Goal: Transaction & Acquisition: Purchase product/service

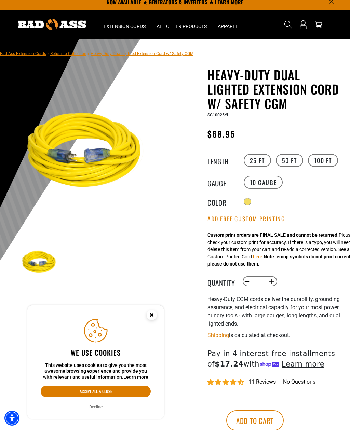
scroll to position [12, 0]
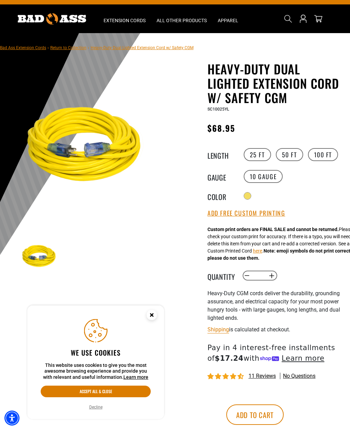
click at [146, 320] on circle "Close this option" at bounding box center [151, 315] width 10 height 10
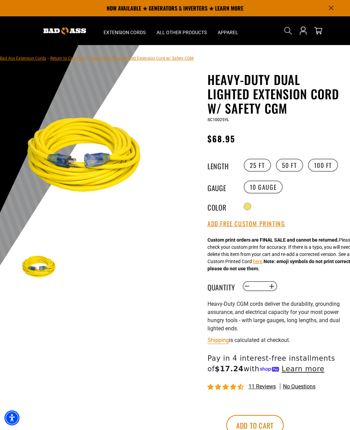
scroll to position [0, 0]
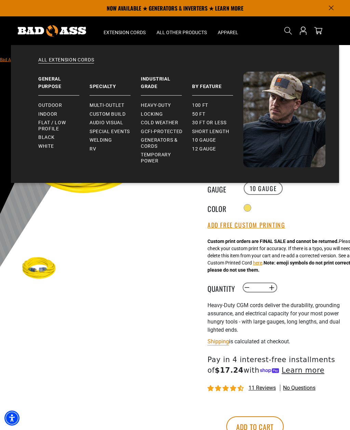
click at [100, 140] on span "Welding" at bounding box center [100, 140] width 22 height 6
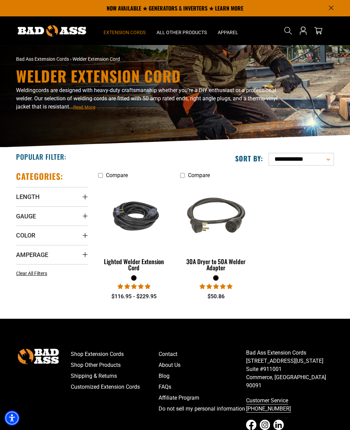
click at [120, 261] on div "Lighted Welder Extension Cord" at bounding box center [134, 264] width 72 height 12
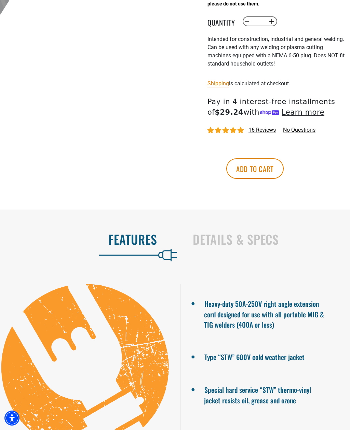
scroll to position [340, 0]
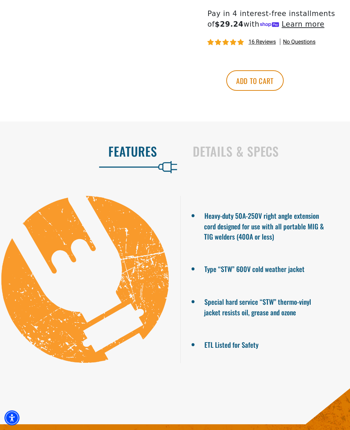
click at [236, 159] on h2 "Details & Specs" at bounding box center [264, 151] width 143 height 14
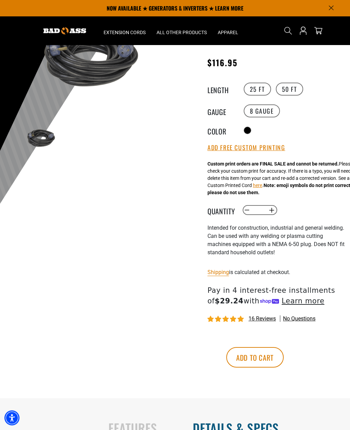
scroll to position [0, 0]
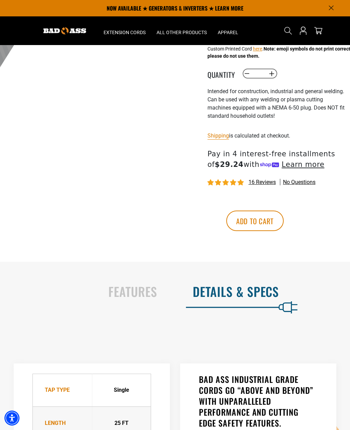
click at [131, 296] on h2 "Features" at bounding box center [85, 291] width 143 height 14
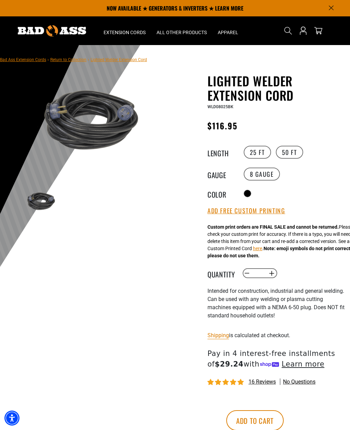
click at [110, 123] on img at bounding box center [87, 120] width 134 height 90
click at [115, 132] on img at bounding box center [87, 120] width 134 height 90
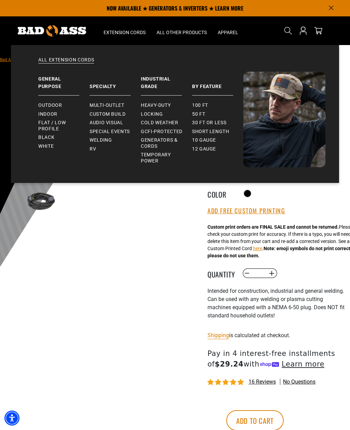
click at [220, 120] on span "30 ft or less" at bounding box center [209, 123] width 34 height 6
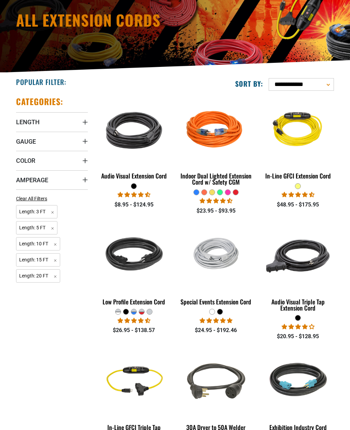
scroll to position [78, 0]
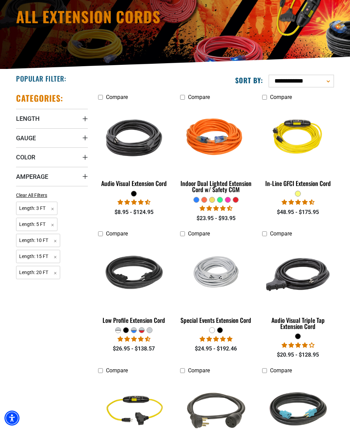
click at [20, 137] on span "Gauge" at bounding box center [26, 138] width 20 height 8
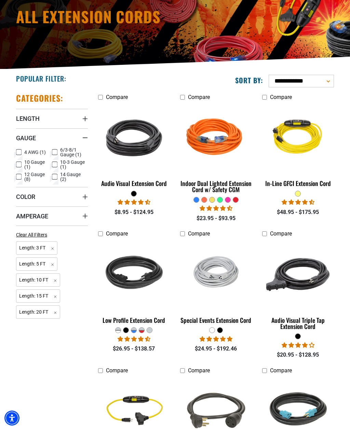
click at [18, 160] on label "10 Gauge (1) 10 Gauge (1 product)" at bounding box center [34, 165] width 36 height 10
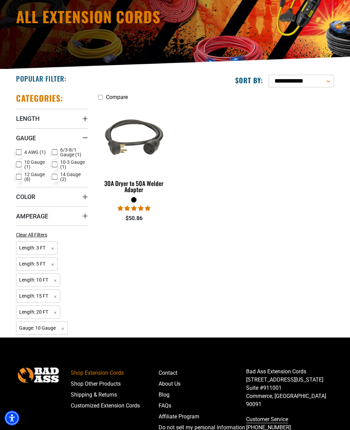
click at [55, 163] on icon at bounding box center [54, 164] width 5 height 9
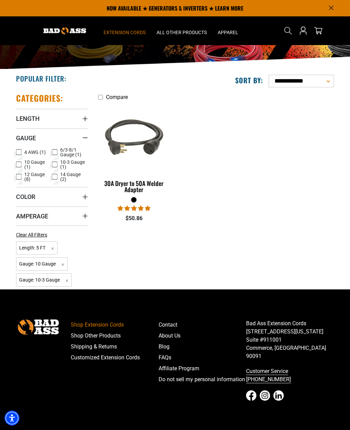
scroll to position [78, 0]
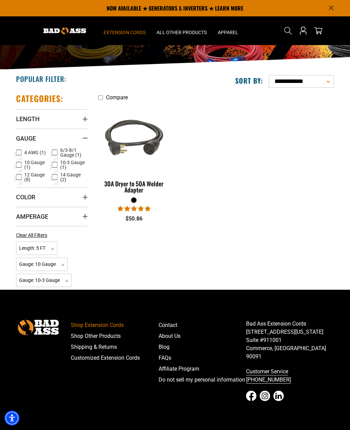
click at [51, 151] on label "4 AWG (1) 4 AWG (1 product)" at bounding box center [34, 152] width 36 height 9
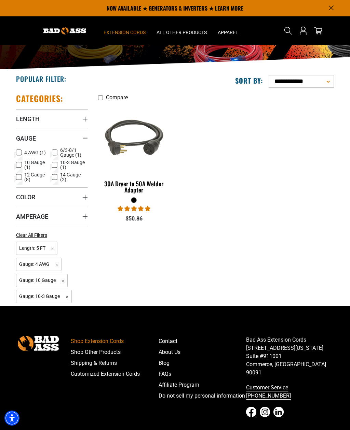
click at [54, 151] on icon at bounding box center [54, 152] width 5 height 9
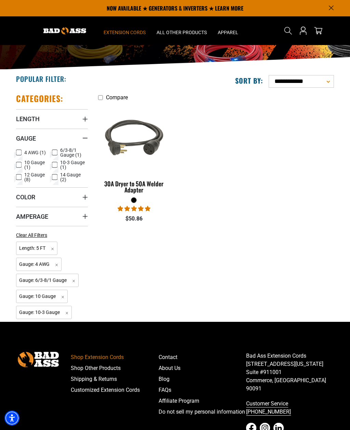
click at [19, 150] on rect at bounding box center [18, 152] width 5 height 5
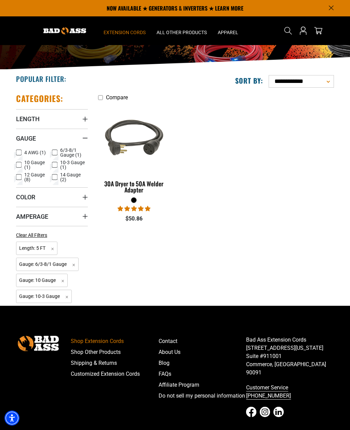
click at [18, 163] on icon at bounding box center [19, 165] width 4 height 4
click at [53, 163] on icon at bounding box center [55, 165] width 4 height 4
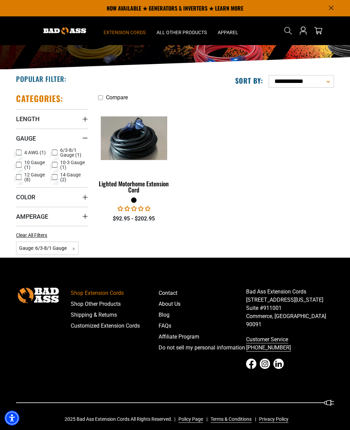
scroll to position [46, 0]
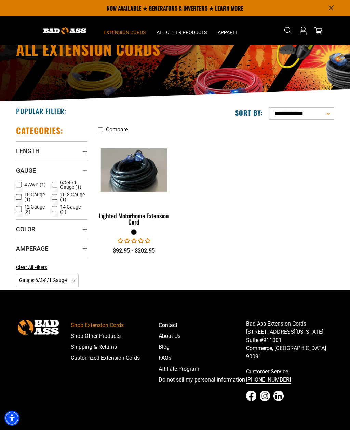
click at [54, 183] on icon at bounding box center [55, 185] width 4 height 4
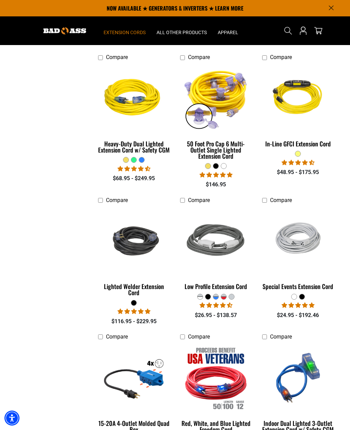
scroll to position [676, 0]
